Goal: Information Seeking & Learning: Learn about a topic

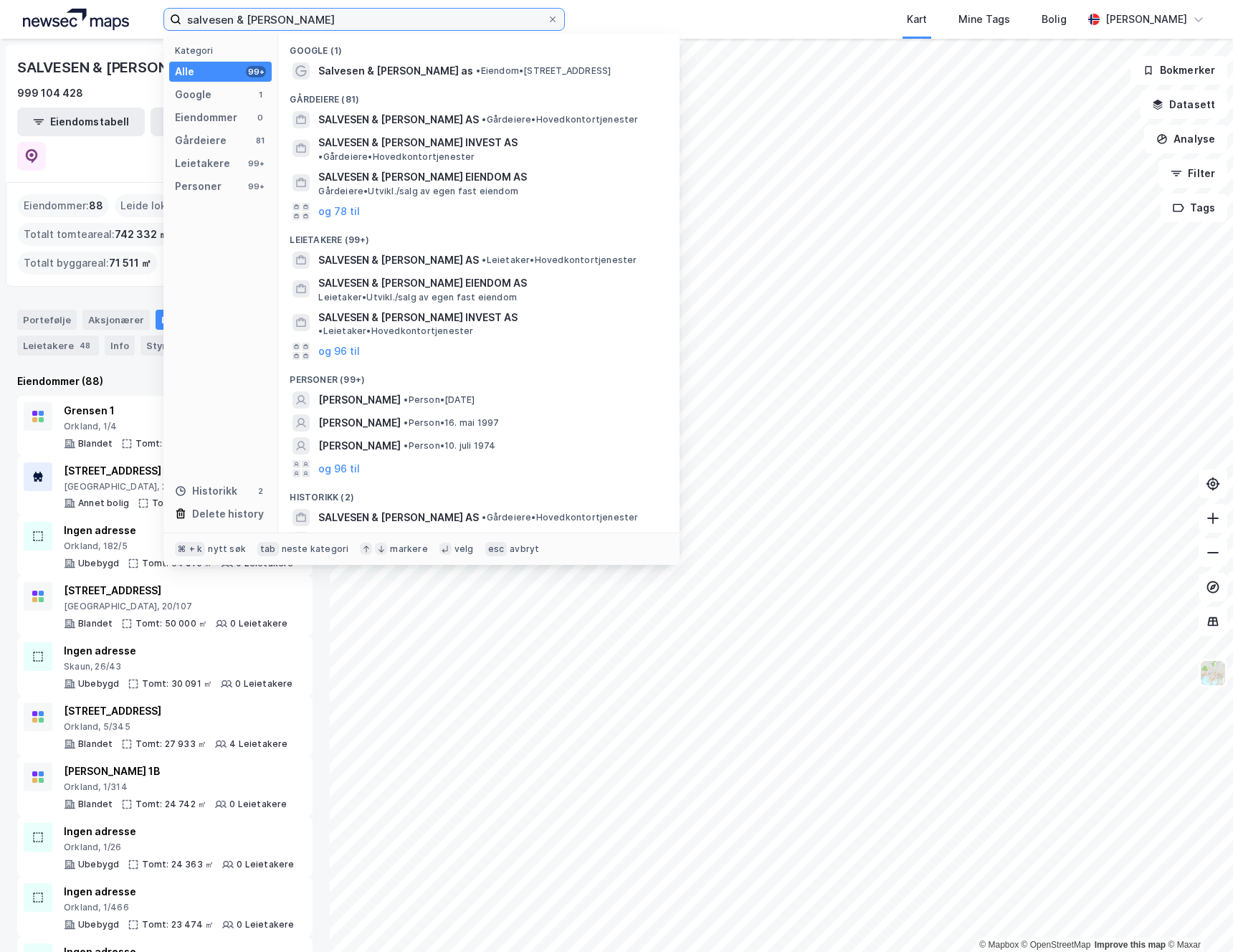
drag, startPoint x: 301, startPoint y: 22, endPoint x: 109, endPoint y: 19, distance: 192.0
click at [109, 19] on div "salvesen & Thams Kategori Alle 99+ Google 1 Eiendommer 0 Gårdeiere 81 Leietaker…" at bounding box center [616, 19] width 1233 height 39
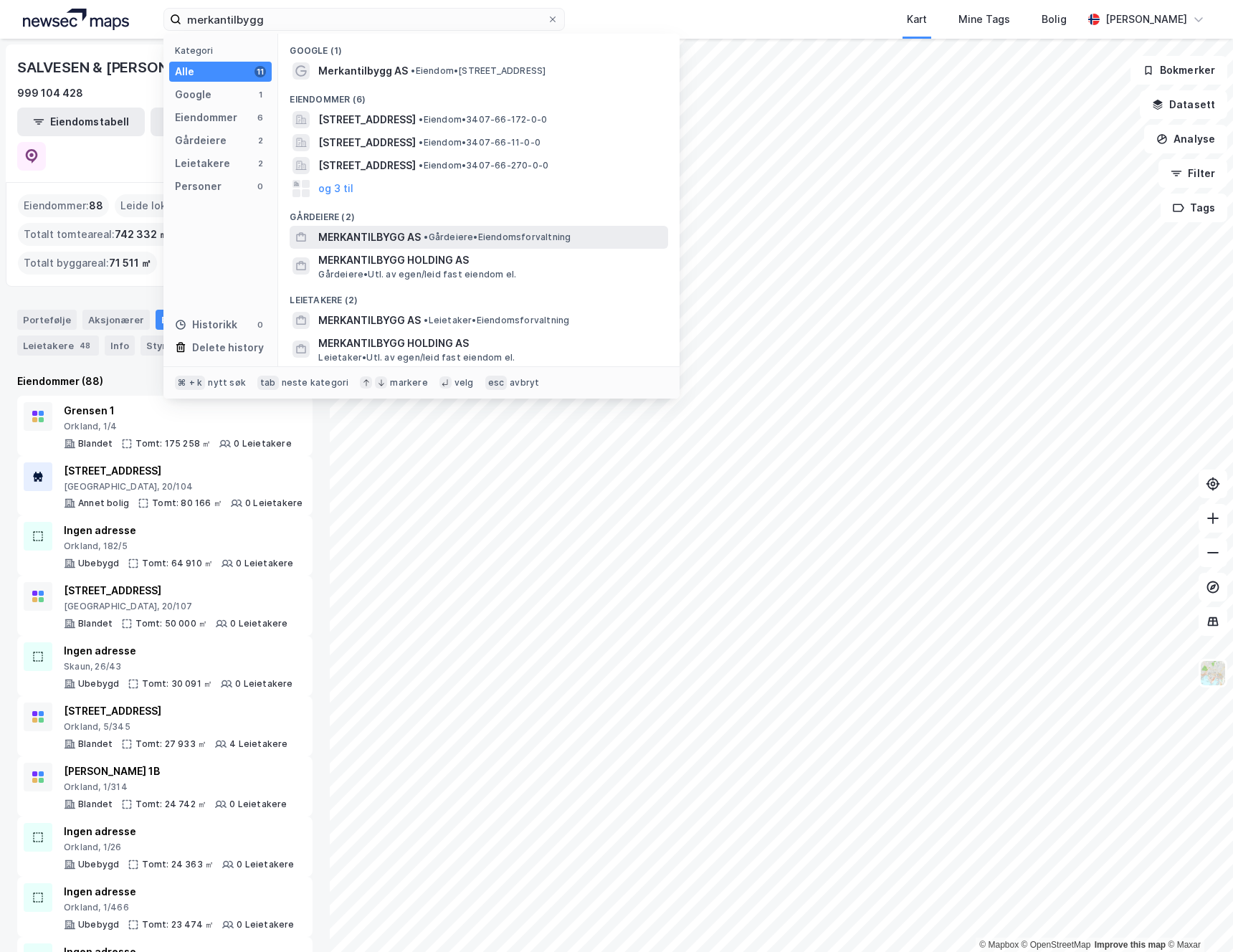
click at [409, 238] on span "MERKANTILBYGG AS" at bounding box center [369, 237] width 102 height 17
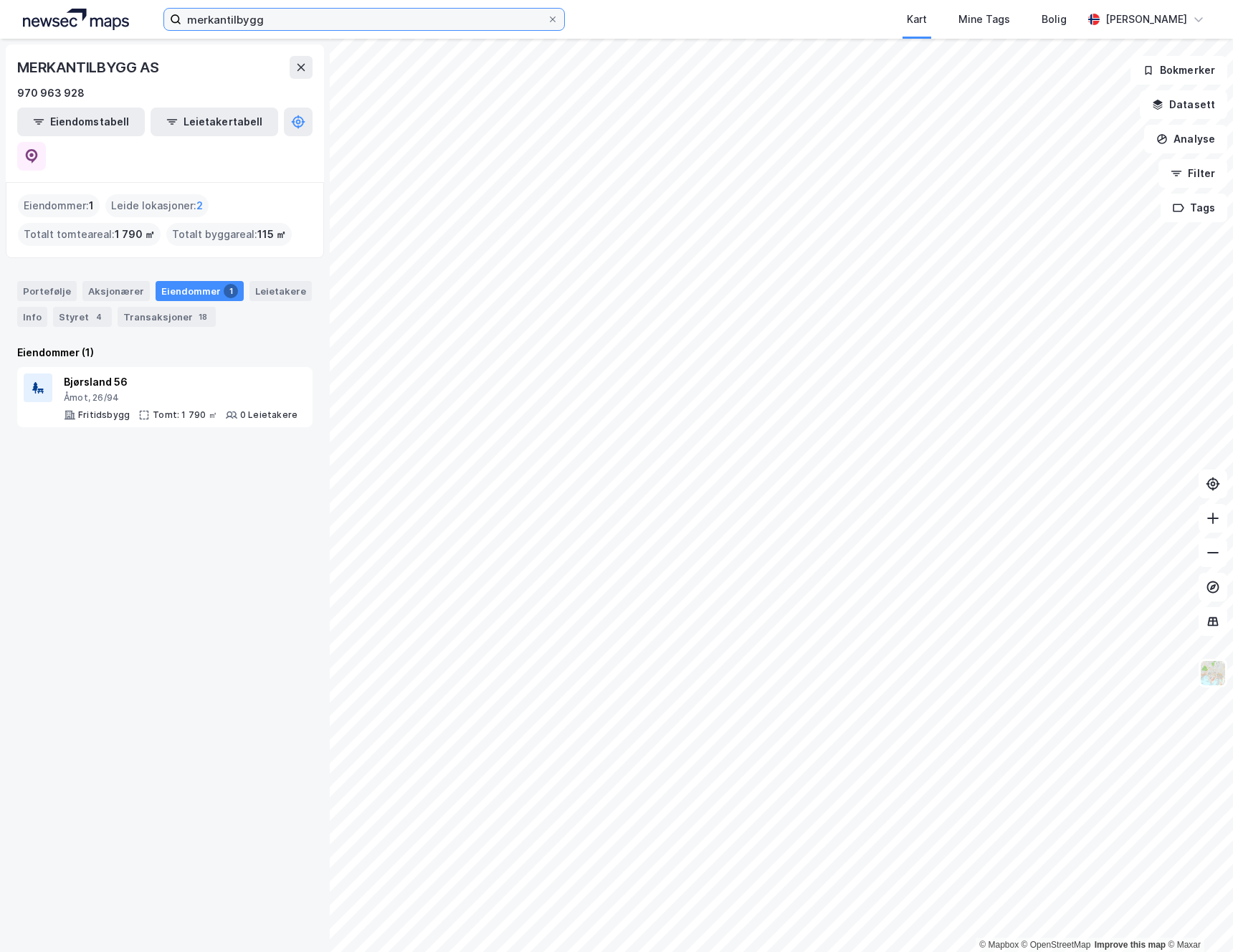
click at [305, 17] on input "merkantilbygg" at bounding box center [364, 19] width 366 height 22
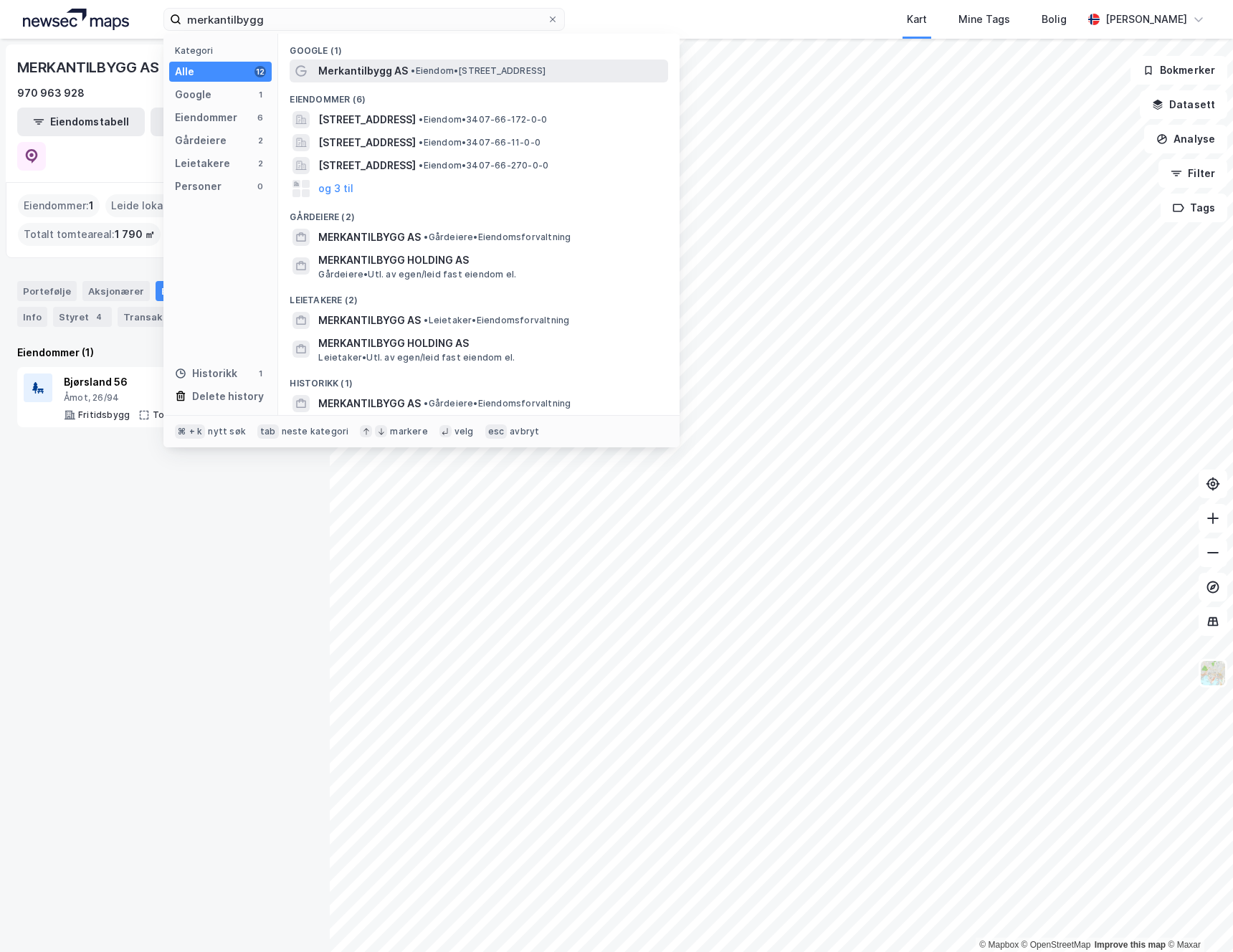
click at [378, 70] on span "Merkantilbygg AS" at bounding box center [363, 71] width 90 height 17
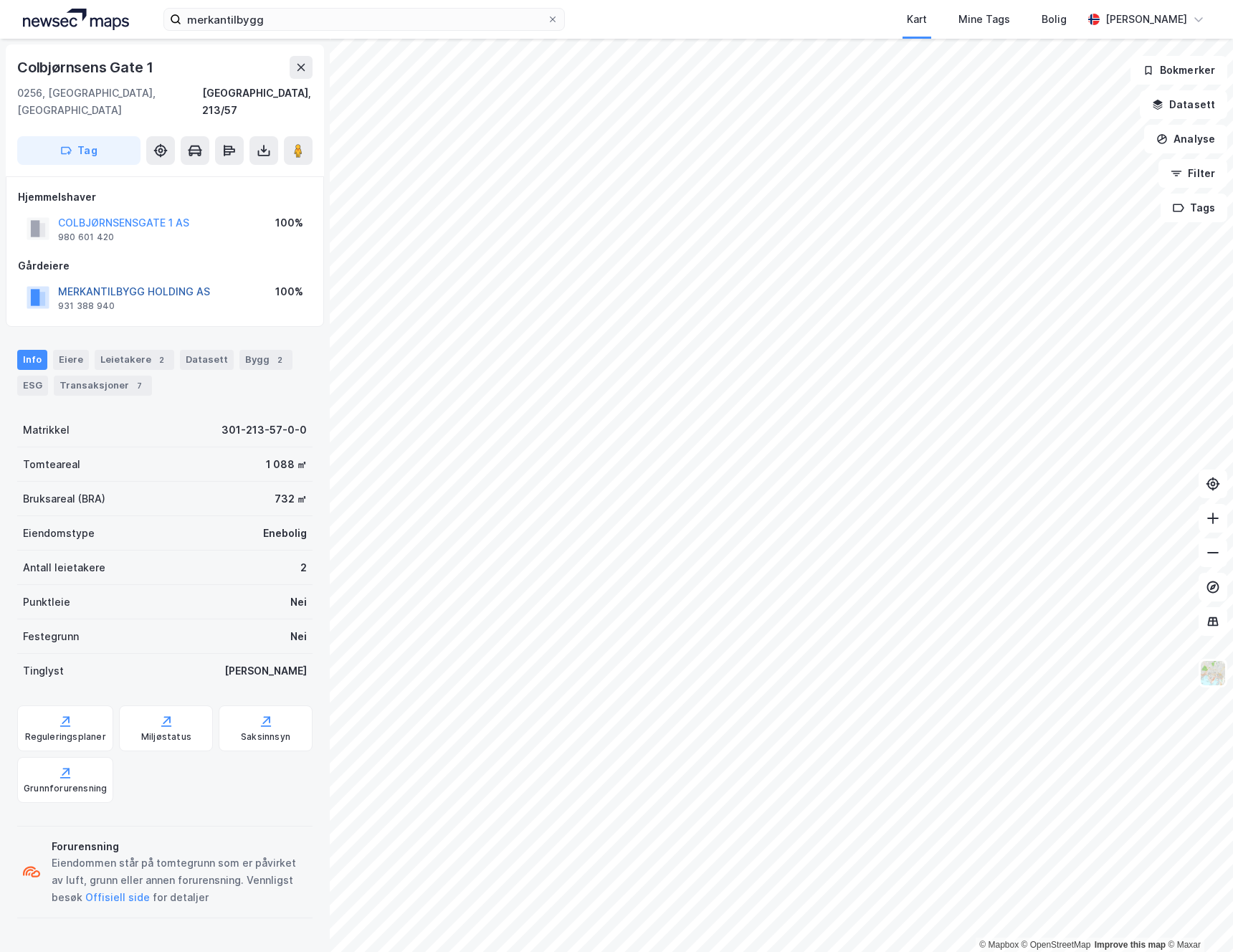
click at [0, 0] on button "MERKANTILBYGG HOLDING AS" at bounding box center [0, 0] width 0 height 0
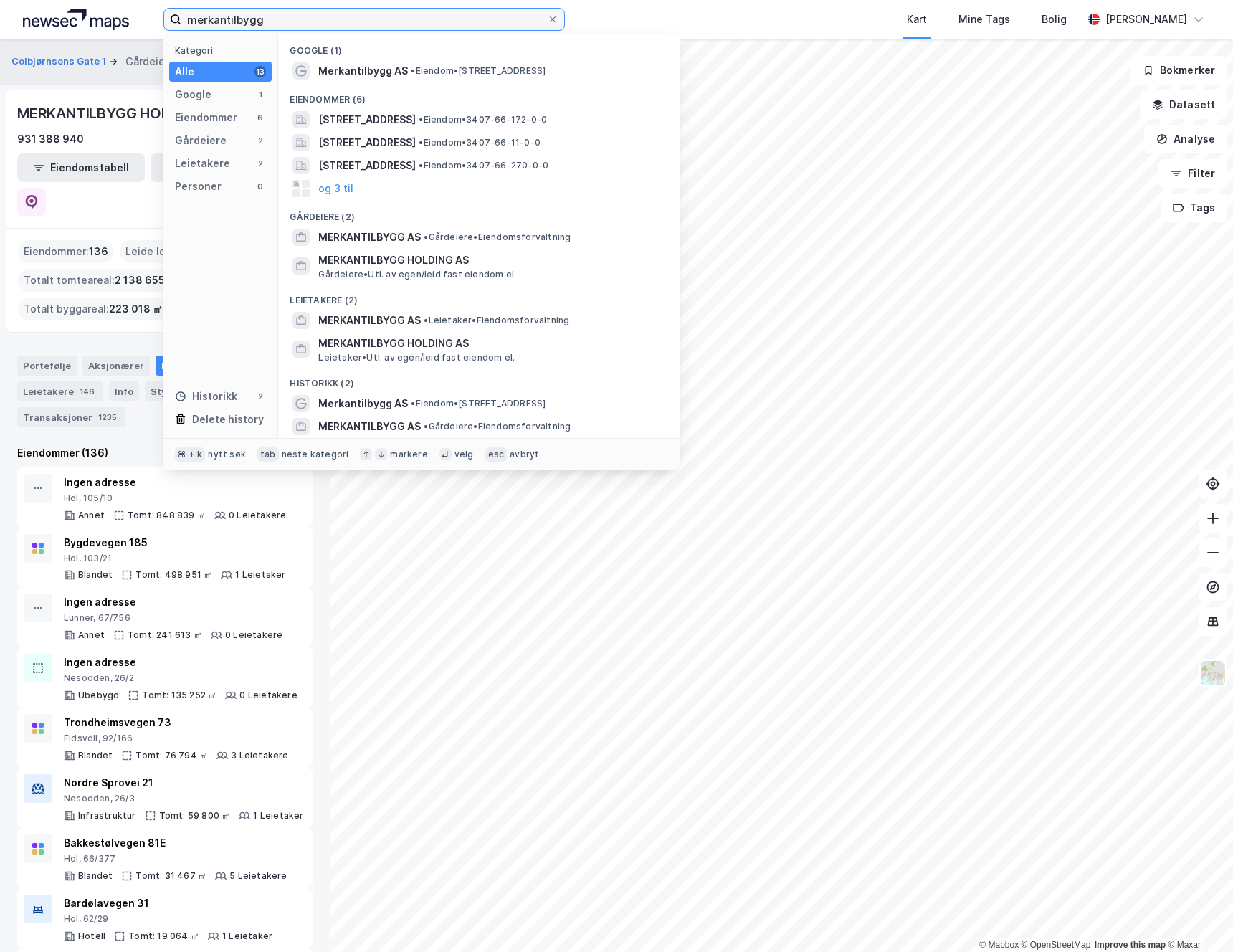
drag, startPoint x: 313, startPoint y: 23, endPoint x: 68, endPoint y: 16, distance: 245.1
click at [68, 16] on div "merkantilbygg Kategori Alle 13 Google 1 Eiendommer 6 Gårdeiere 2 Leietakere 2 P…" at bounding box center [616, 19] width 1233 height 39
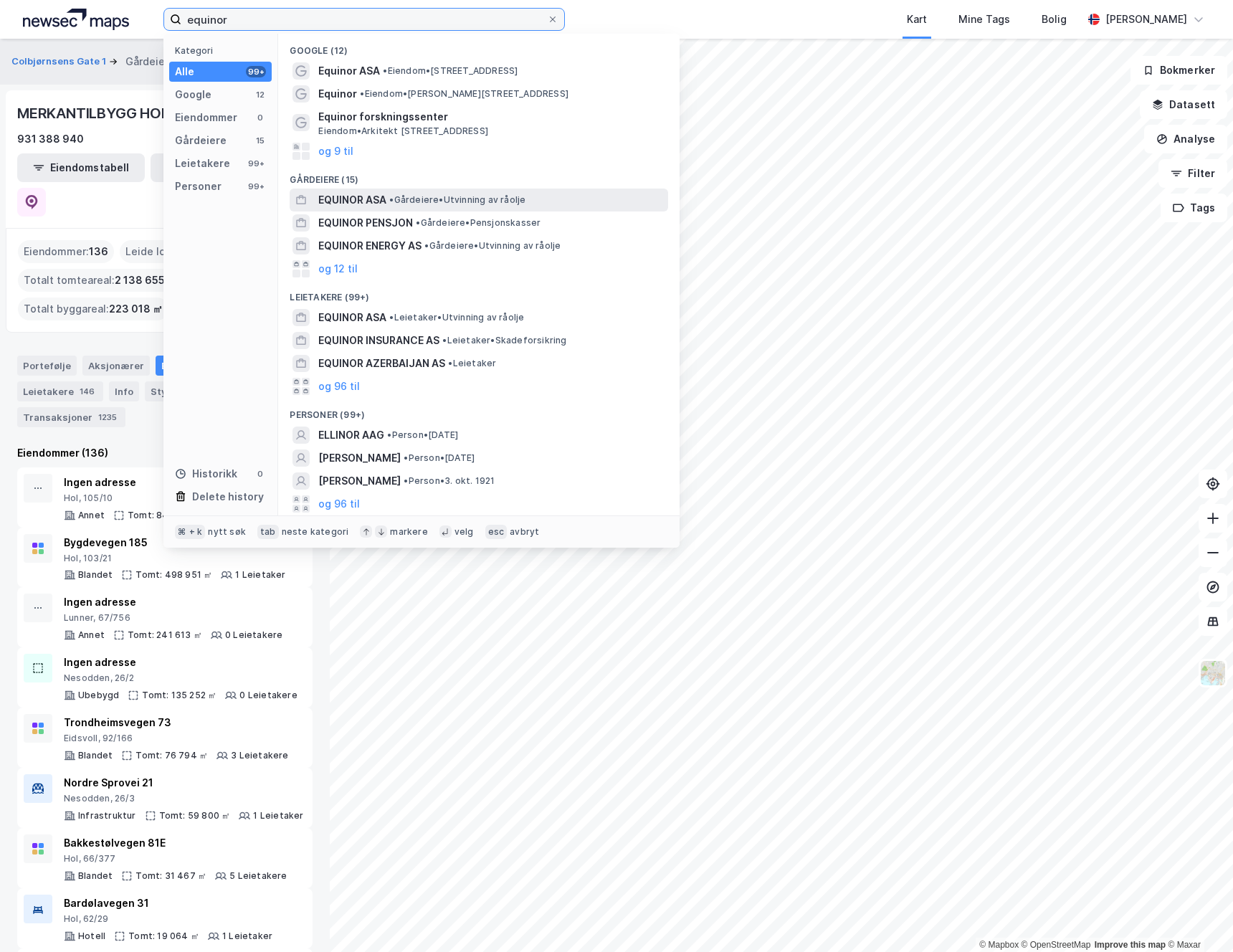
type input "equinor"
click at [335, 200] on span "EQUINOR ASA" at bounding box center [352, 200] width 68 height 17
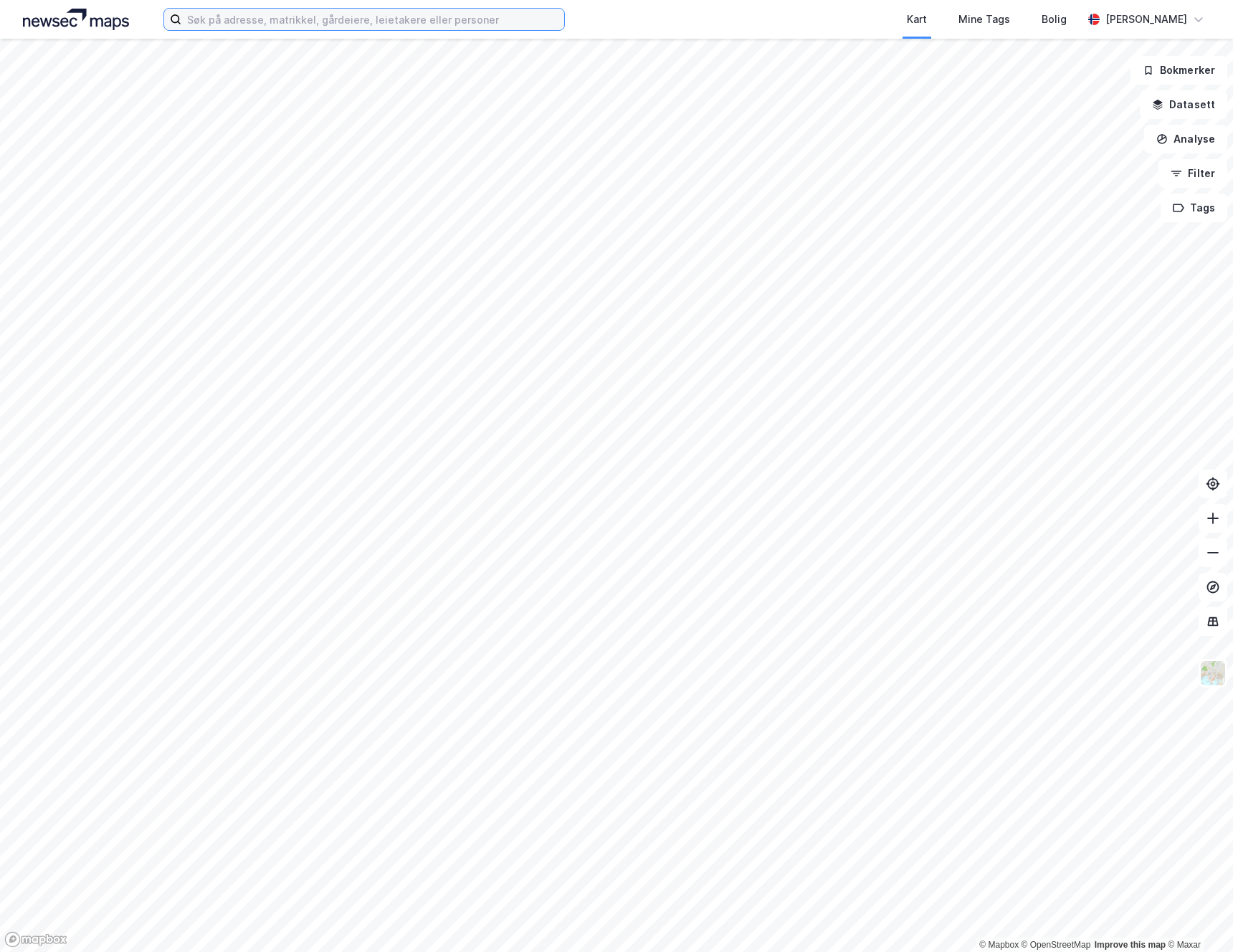
click at [315, 22] on input at bounding box center [373, 19] width 383 height 22
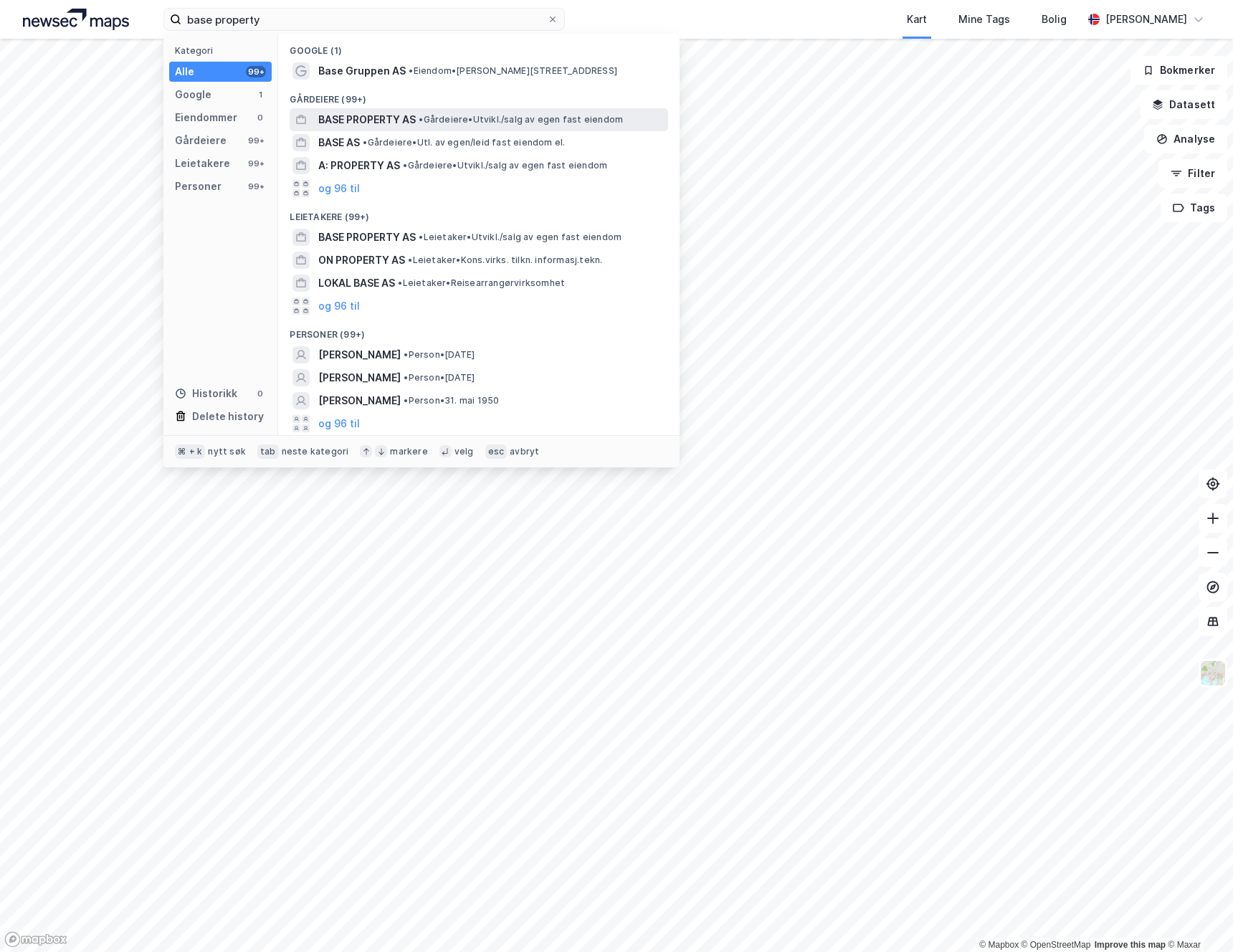
click at [380, 126] on span "BASE PROPERTY AS" at bounding box center [367, 119] width 97 height 17
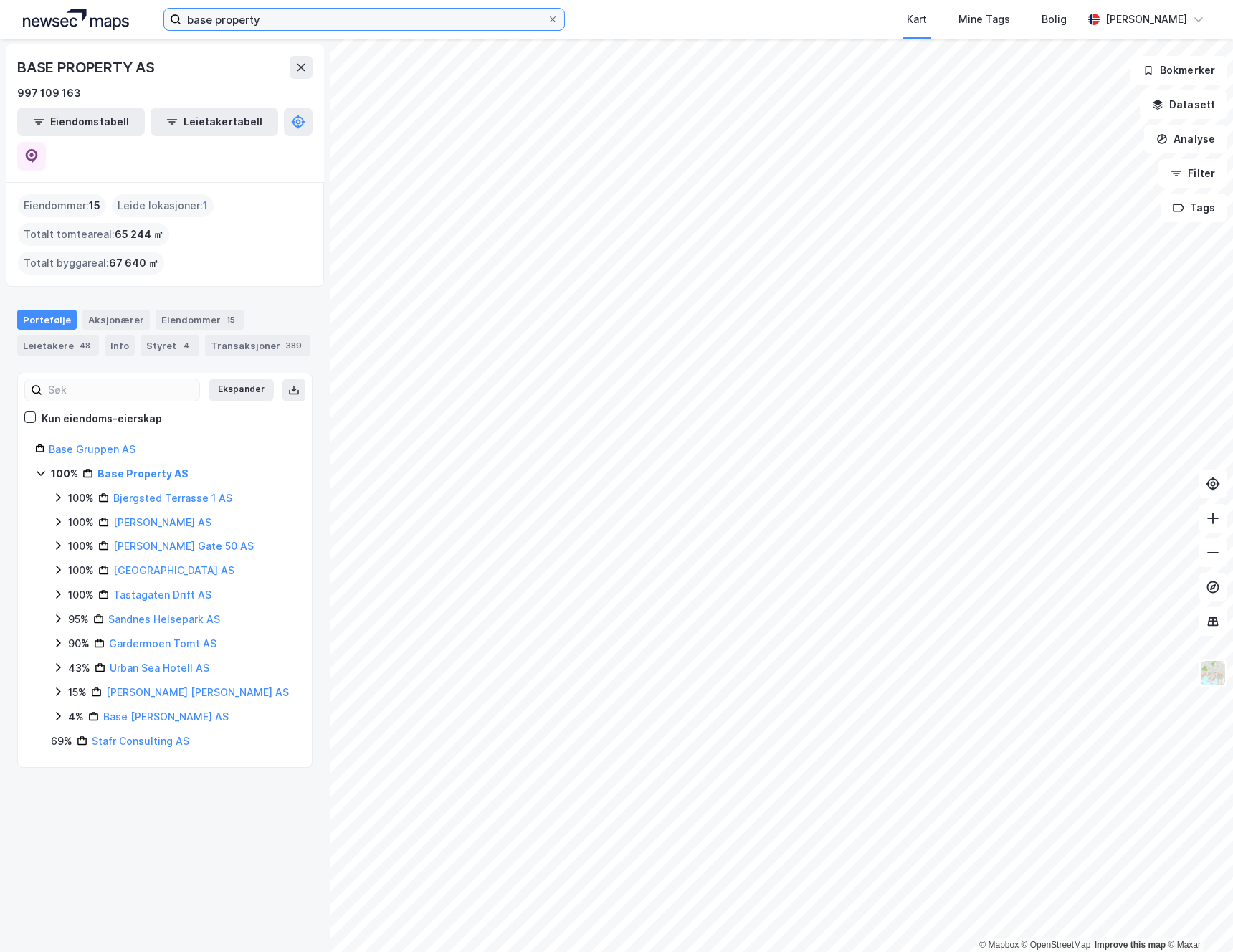
click at [243, 23] on input "base property" at bounding box center [364, 19] width 366 height 22
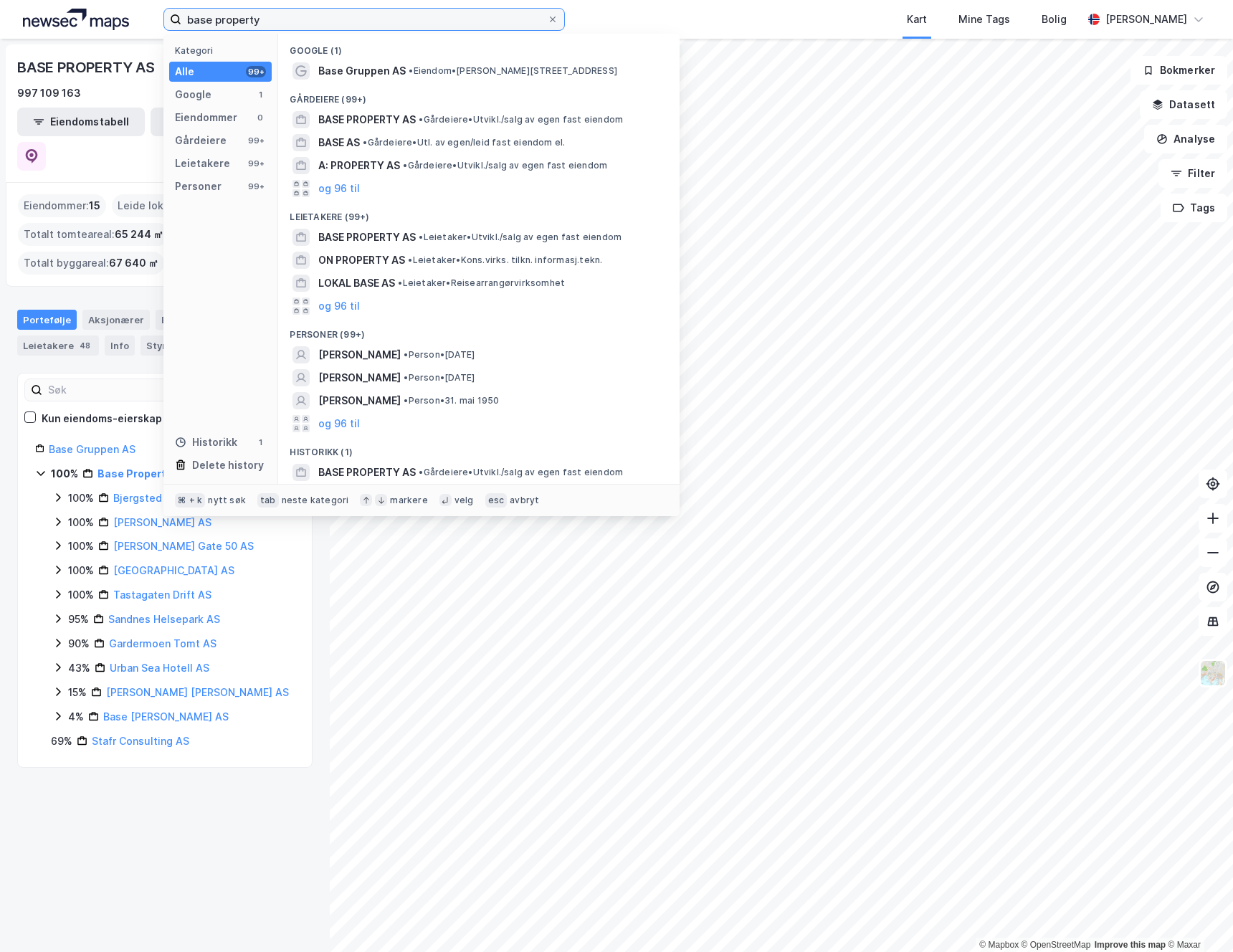
click at [243, 23] on input "base property" at bounding box center [364, 19] width 366 height 22
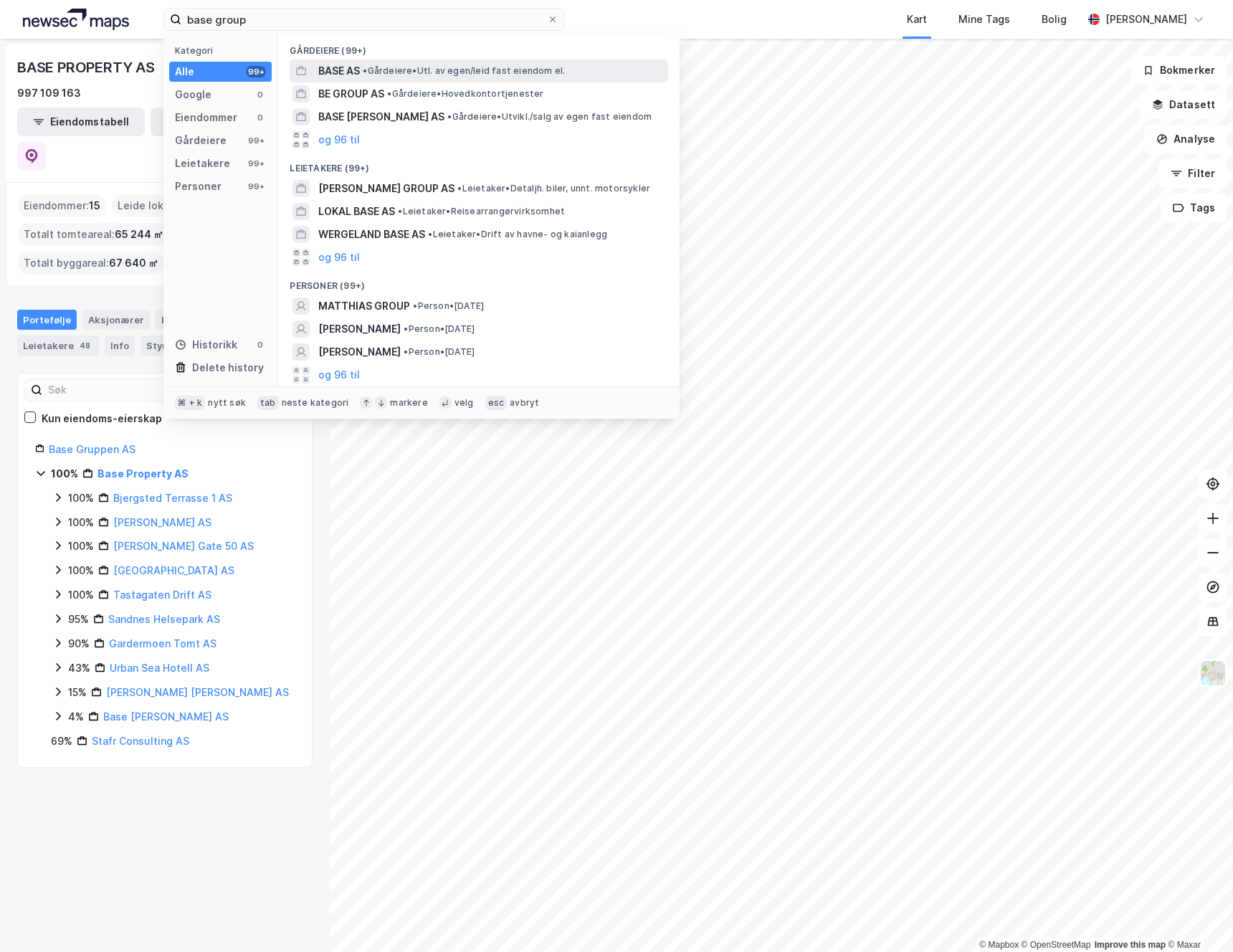
click at [338, 73] on span "BASE AS" at bounding box center [338, 71] width 41 height 17
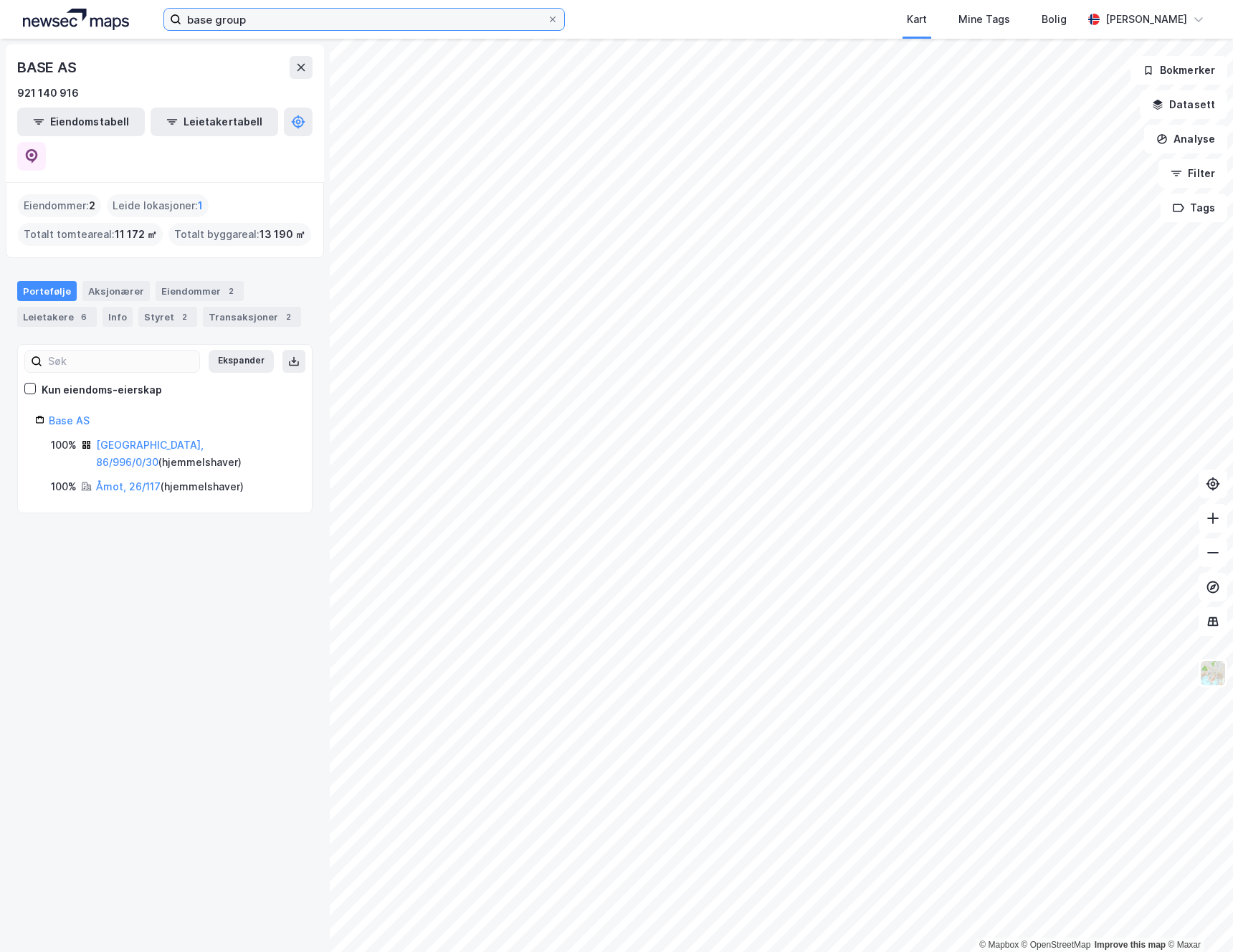
click at [254, 19] on input "base group" at bounding box center [364, 19] width 366 height 22
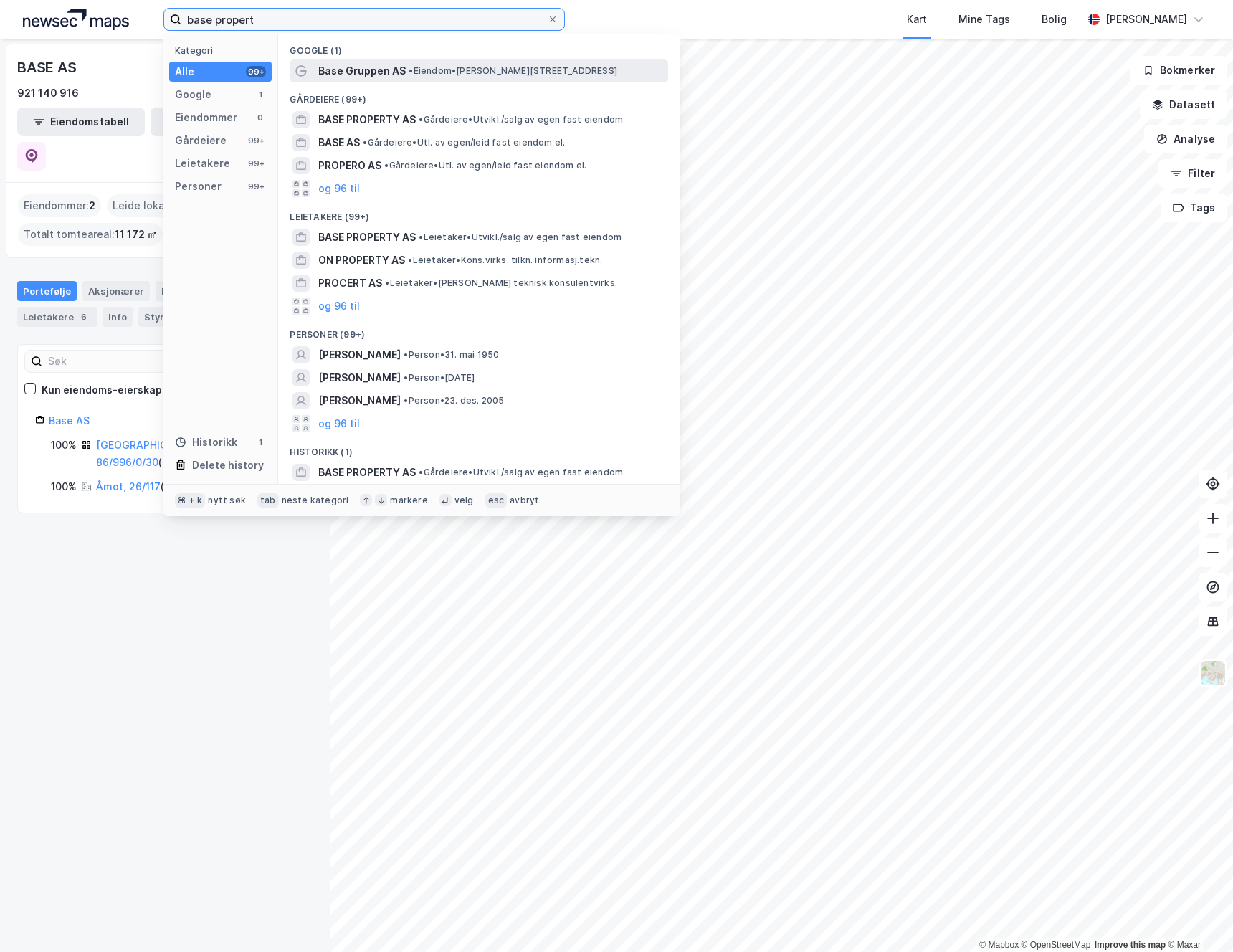
type input "base propert"
click at [348, 67] on span "Base Gruppen AS" at bounding box center [362, 71] width 87 height 17
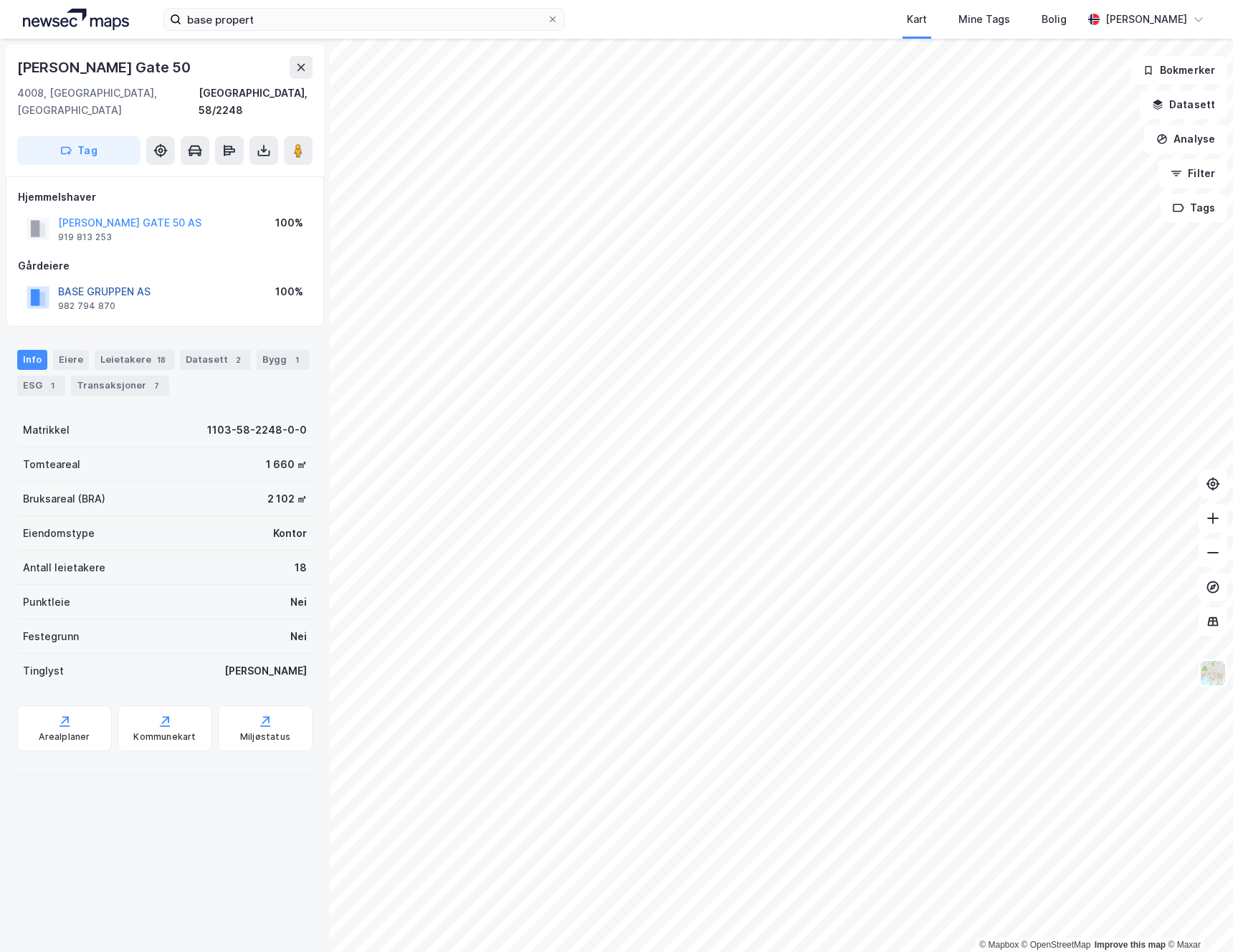
click at [0, 0] on button "BASE GRUPPEN AS" at bounding box center [0, 0] width 0 height 0
